Goal: Information Seeking & Learning: Find specific fact

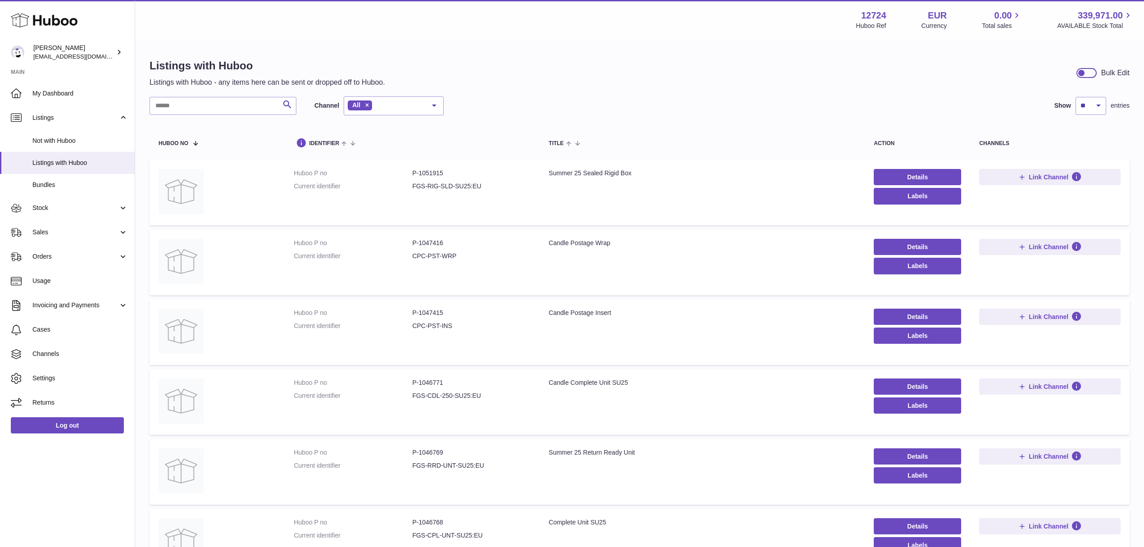
click at [421, 174] on dd "P-1051915" at bounding box center [471, 173] width 118 height 9
click at [427, 330] on dd "P-1046768" at bounding box center [471, 522] width 118 height 9
copy dd "1046768"
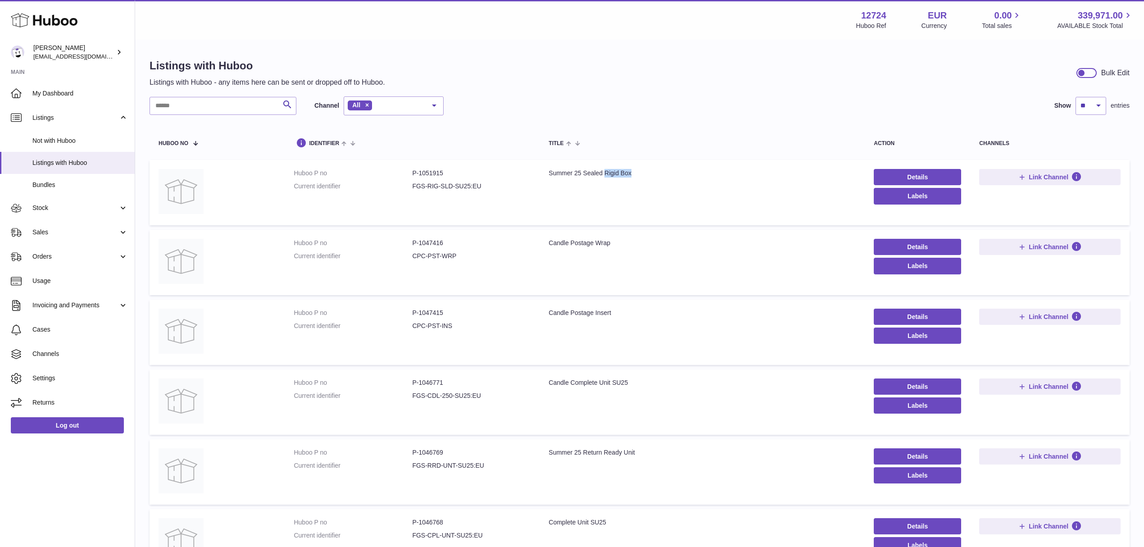
drag, startPoint x: 607, startPoint y: 173, endPoint x: 666, endPoint y: 173, distance: 59.0
click at [666, 173] on div "Summer 25 Sealed Rigid Box" at bounding box center [701, 173] width 307 height 9
copy div "Rigid Box"
click at [423, 174] on dd "P-1051915" at bounding box center [471, 173] width 118 height 9
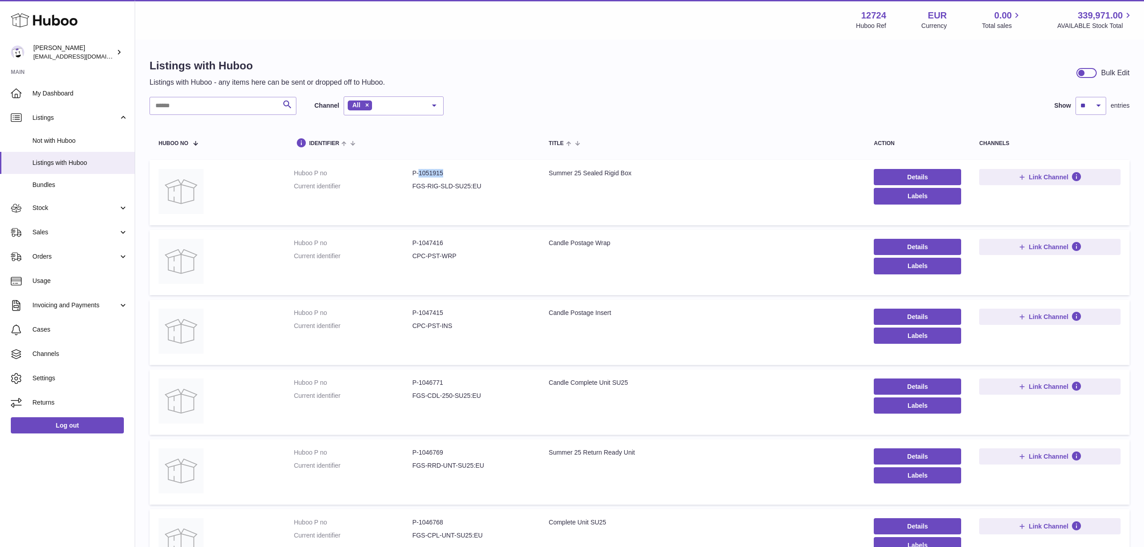
copy dd "1051915"
drag, startPoint x: 580, startPoint y: 451, endPoint x: 547, endPoint y: 449, distance: 33.8
click at [548, 330] on div "Summer 25 Return Ready Unit" at bounding box center [701, 452] width 307 height 9
copy div "Summer 25"
click at [670, 330] on td "Title Summer 25 Return Ready Unit" at bounding box center [701, 471] width 325 height 65
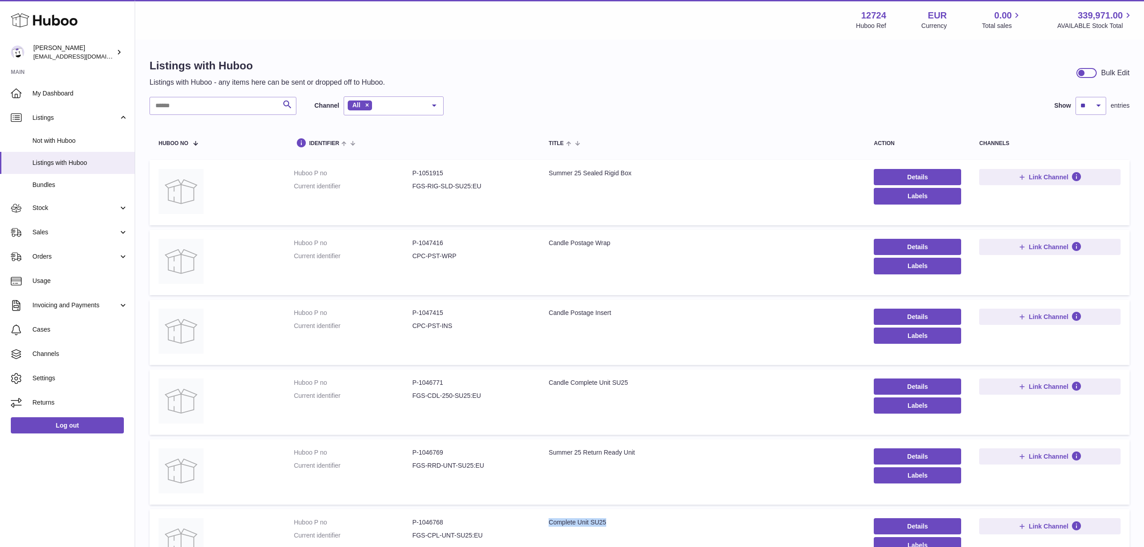
drag, startPoint x: 547, startPoint y: 523, endPoint x: 643, endPoint y: 523, distance: 95.9
click at [643, 330] on div "Complete Unit SU25" at bounding box center [701, 522] width 307 height 9
copy div "Complete Unit SU25"
click at [431, 330] on dd "P-1046768" at bounding box center [471, 522] width 118 height 9
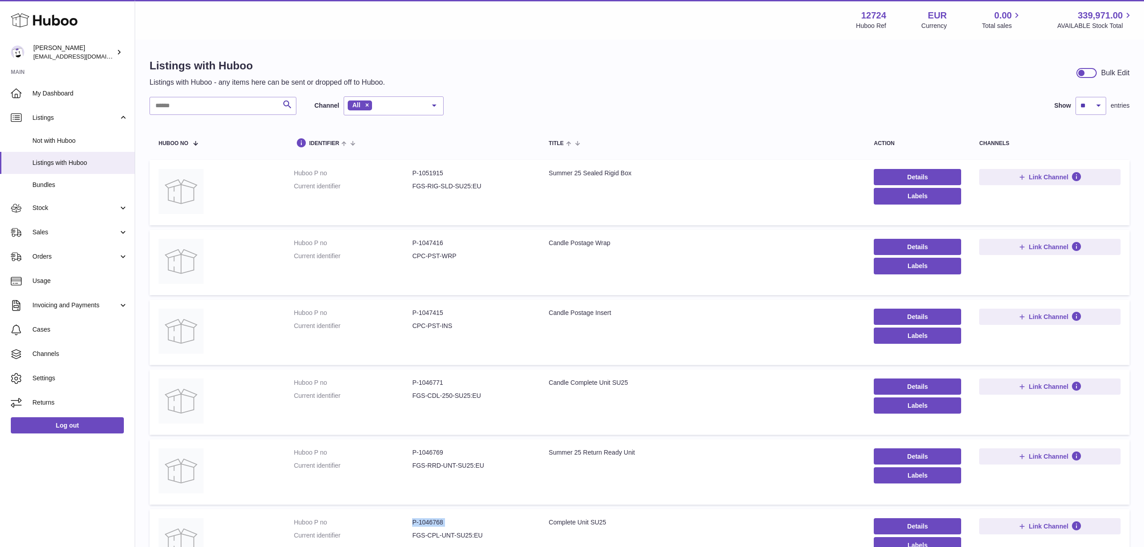
click at [431, 330] on dd "P-1046768" at bounding box center [471, 522] width 118 height 9
copy dl "P-1046768"
drag, startPoint x: 545, startPoint y: 172, endPoint x: 663, endPoint y: 172, distance: 118.4
click at [663, 172] on div "Summer 25 Sealed Rigid Box" at bounding box center [701, 173] width 307 height 9
copy div "Summer 25 Sealed Rigid Box"
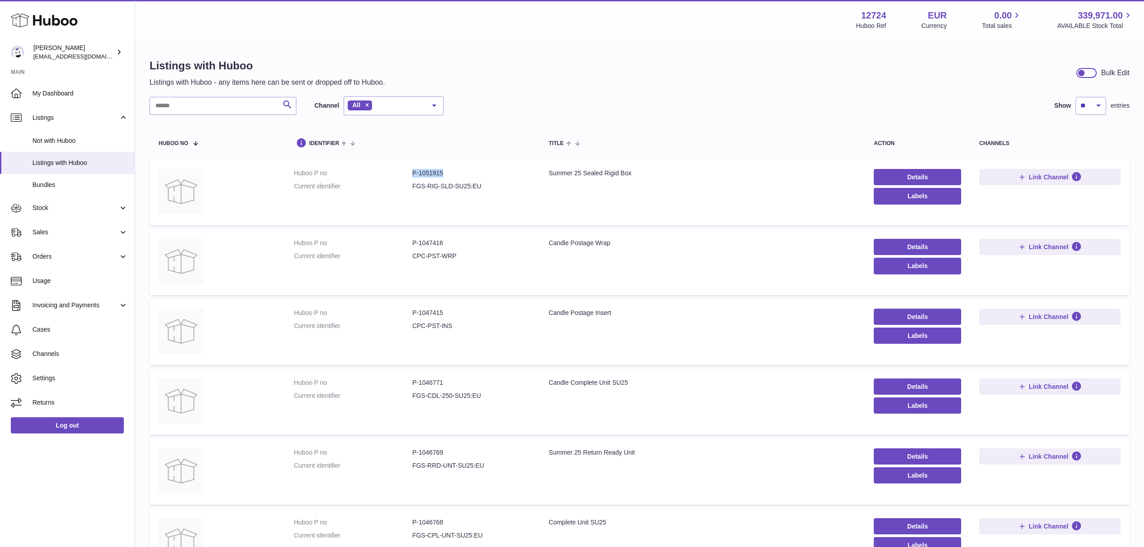
drag, startPoint x: 409, startPoint y: 173, endPoint x: 483, endPoint y: 173, distance: 73.8
click at [483, 173] on dl "Huboo P no P-1051915 Current identifier FGS-RIG-SLD-SU25:EU" at bounding box center [412, 182] width 237 height 26
copy dl "P-1051915"
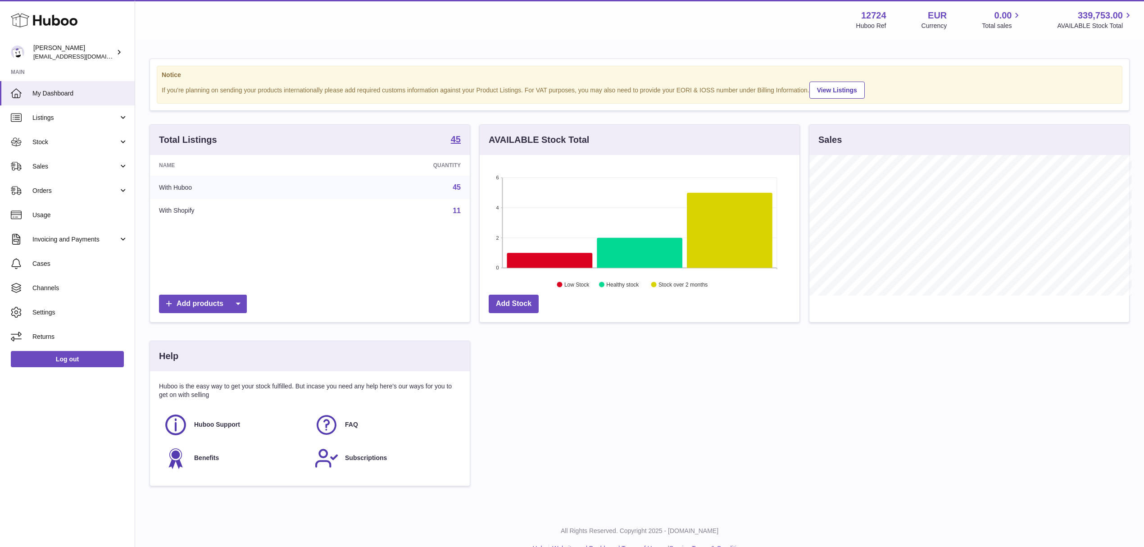
scroll to position [450098, 449919]
